Goal: Find specific page/section: Find specific page/section

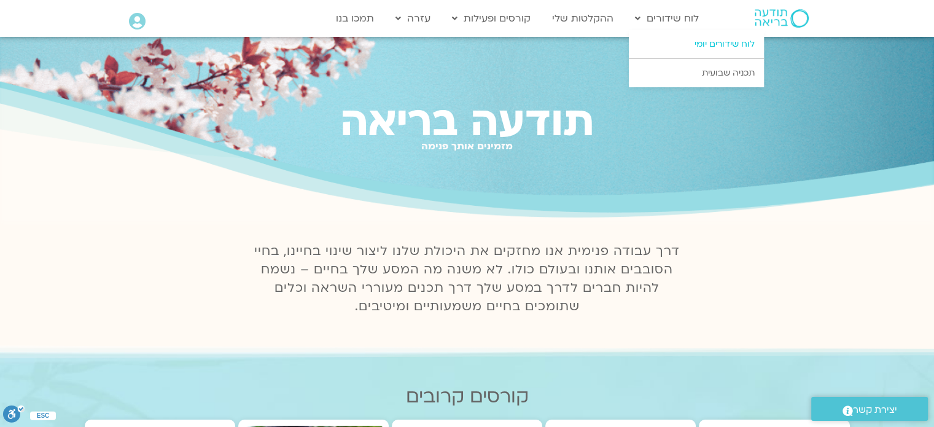
click at [703, 46] on link "לוח שידורים יומי" at bounding box center [696, 44] width 135 height 28
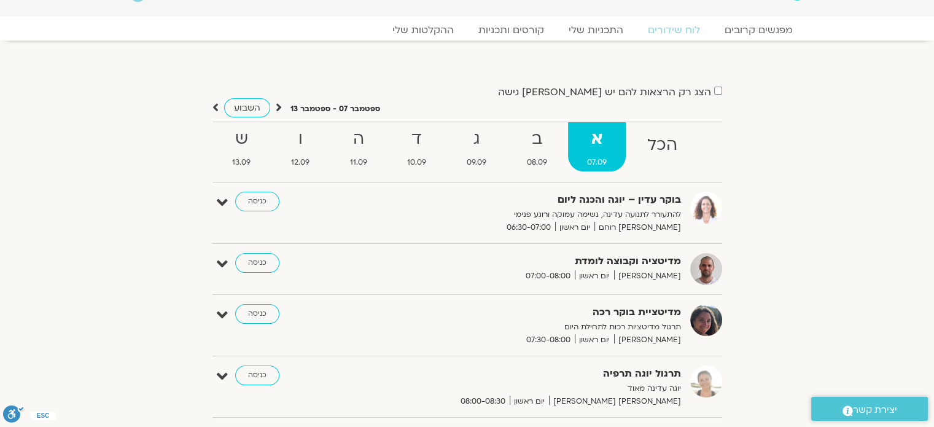
scroll to position [123, 0]
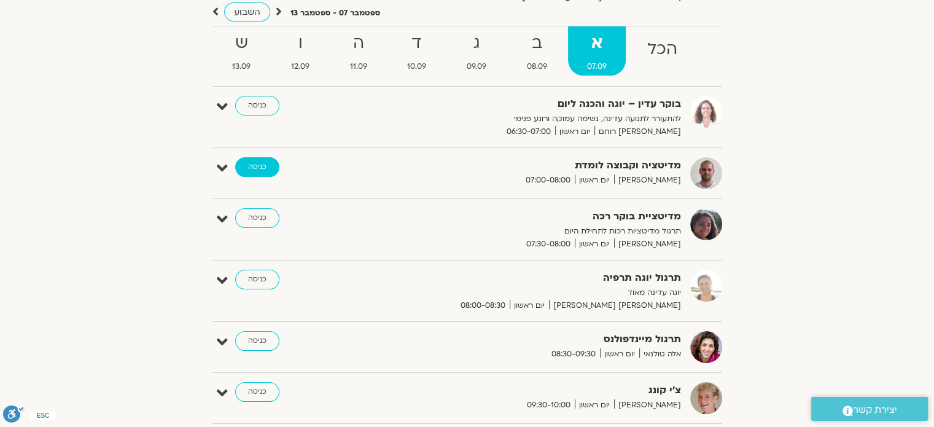
click at [256, 171] on link "כניסה" at bounding box center [257, 167] width 44 height 20
click at [254, 163] on link "כניסה" at bounding box center [257, 167] width 44 height 20
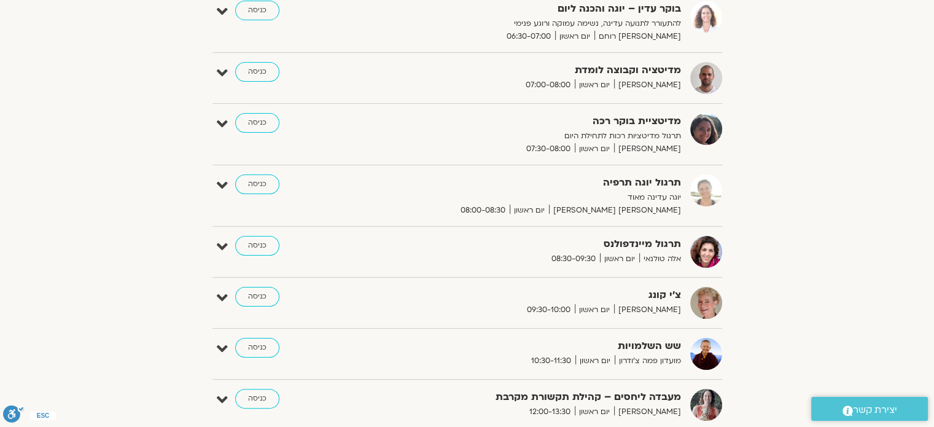
scroll to position [184, 0]
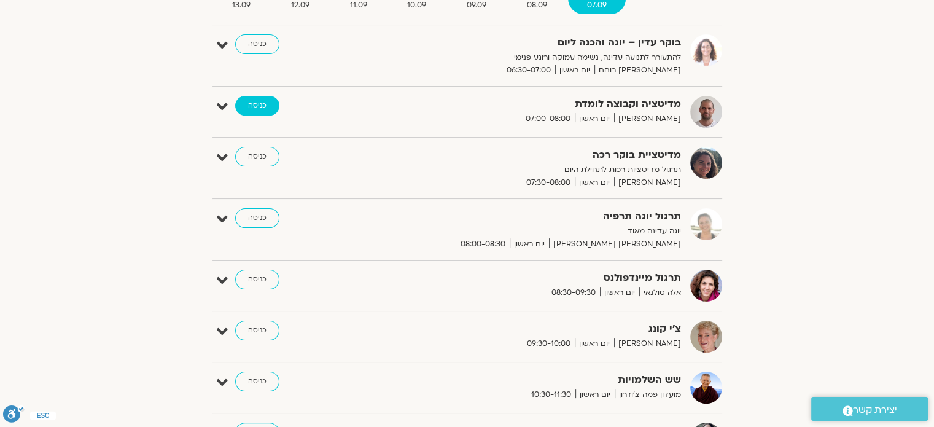
click at [256, 107] on link "כניסה" at bounding box center [257, 106] width 44 height 20
